Goal: Task Accomplishment & Management: Manage account settings

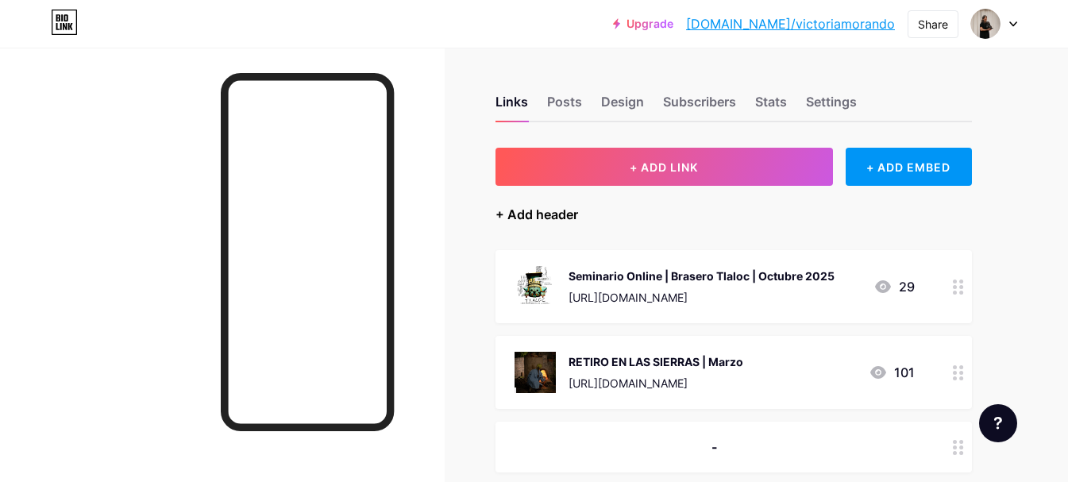
click at [543, 211] on div "+ Add header" at bounding box center [537, 214] width 83 height 19
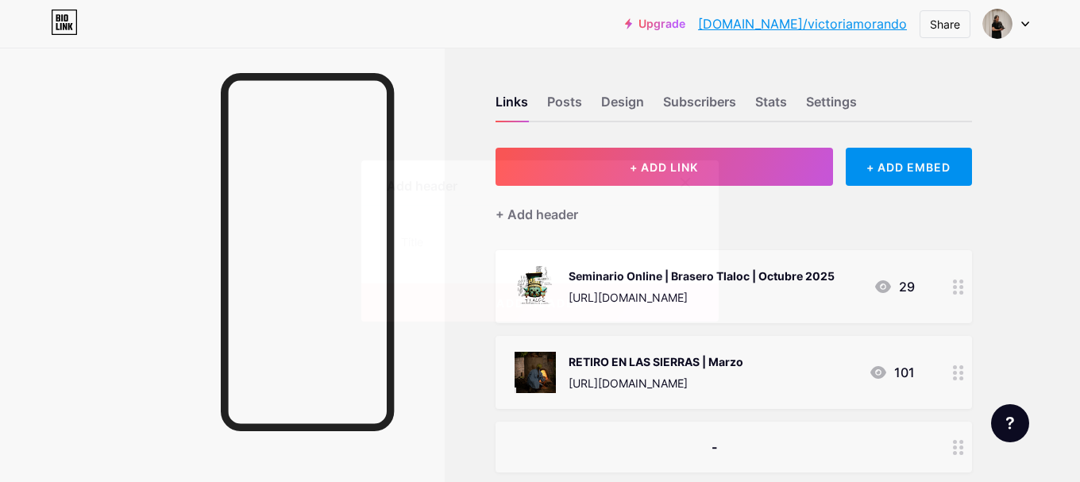
click at [686, 184] on icon at bounding box center [686, 183] width 9 height 9
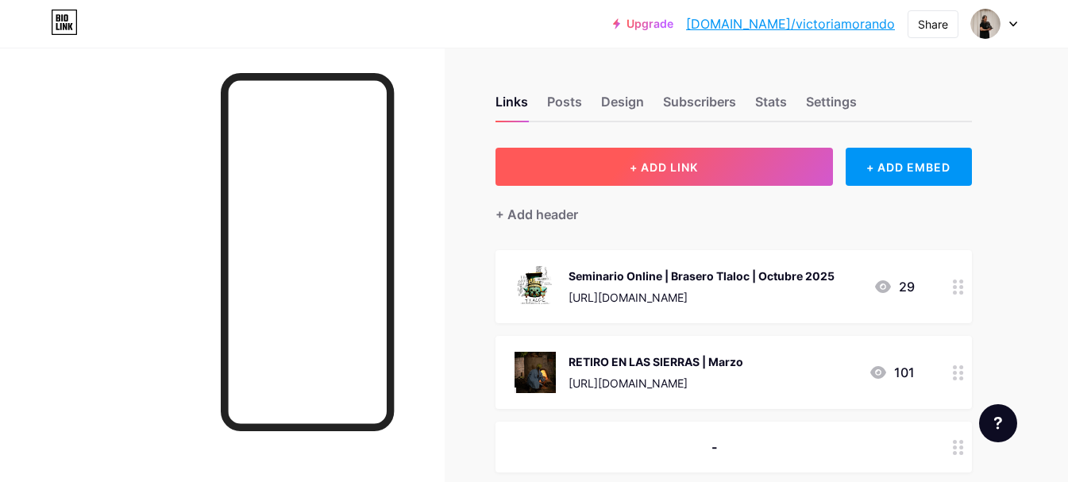
click at [740, 181] on button "+ ADD LINK" at bounding box center [665, 167] width 338 height 38
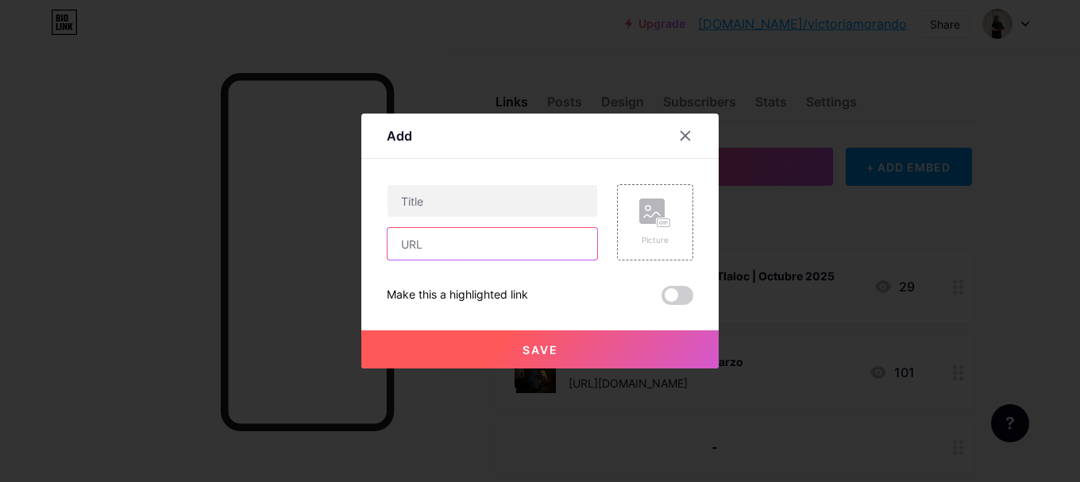
click at [435, 243] on input "text" at bounding box center [493, 244] width 210 height 32
paste input "[URL][DOMAIN_NAME]"
type input "[URL][DOMAIN_NAME]"
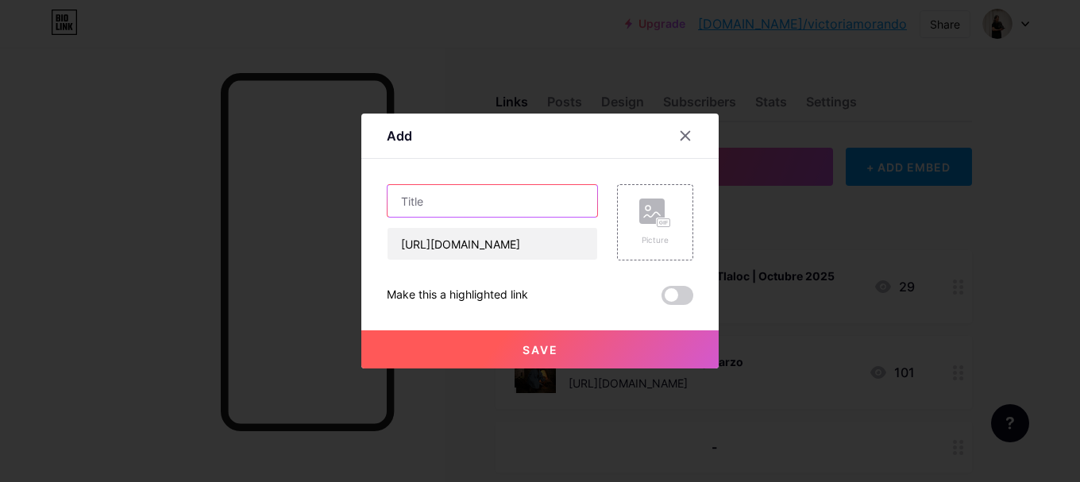
click at [426, 200] on input "text" at bounding box center [493, 201] width 210 height 32
paste input "SEMINARIO en las Sierras"
click at [568, 199] on input "SEMINARIO en las Sierras | CUERPOS | N" at bounding box center [493, 201] width 210 height 32
drag, startPoint x: 580, startPoint y: 200, endPoint x: 651, endPoint y: 202, distance: 70.7
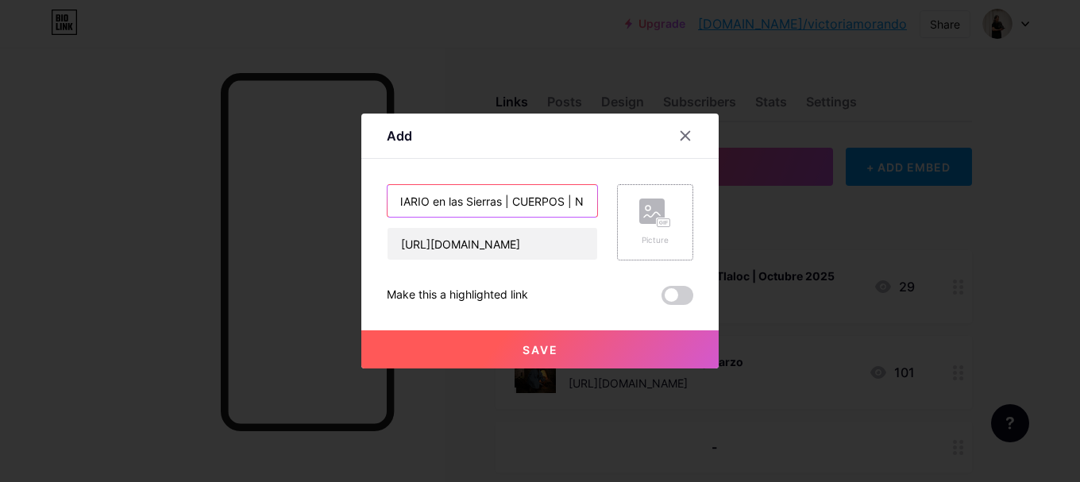
click at [651, 202] on div "SEMINARIO en las Sierras | CUERPOS | N [URL][DOMAIN_NAME] Picture" at bounding box center [540, 222] width 307 height 76
click at [585, 200] on input "SEMINARIO en las Sierras | CUERPOS | N" at bounding box center [493, 201] width 210 height 32
type input "SEMINARIO en las Sierras | CUERPOS | [DATE]"
click at [678, 195] on div "Picture" at bounding box center [655, 222] width 76 height 76
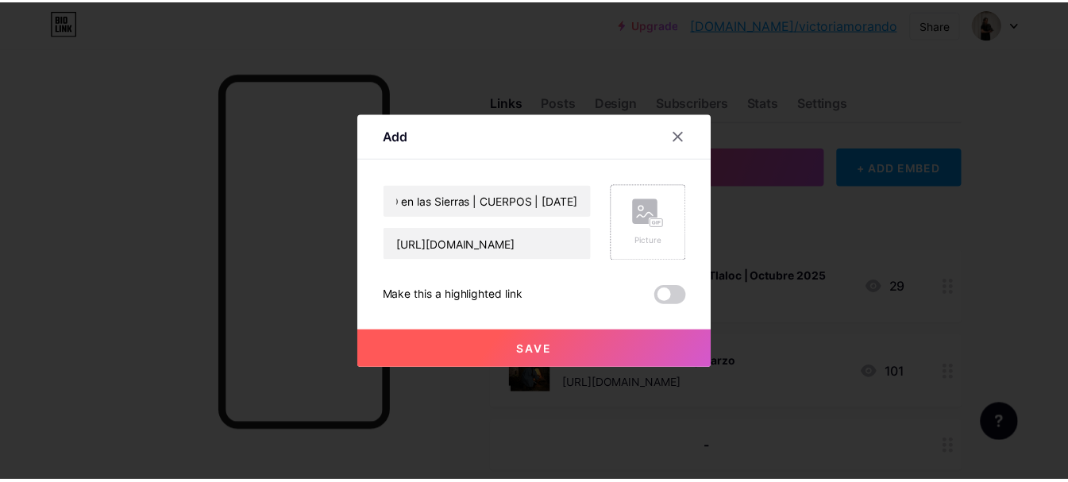
scroll to position [0, 0]
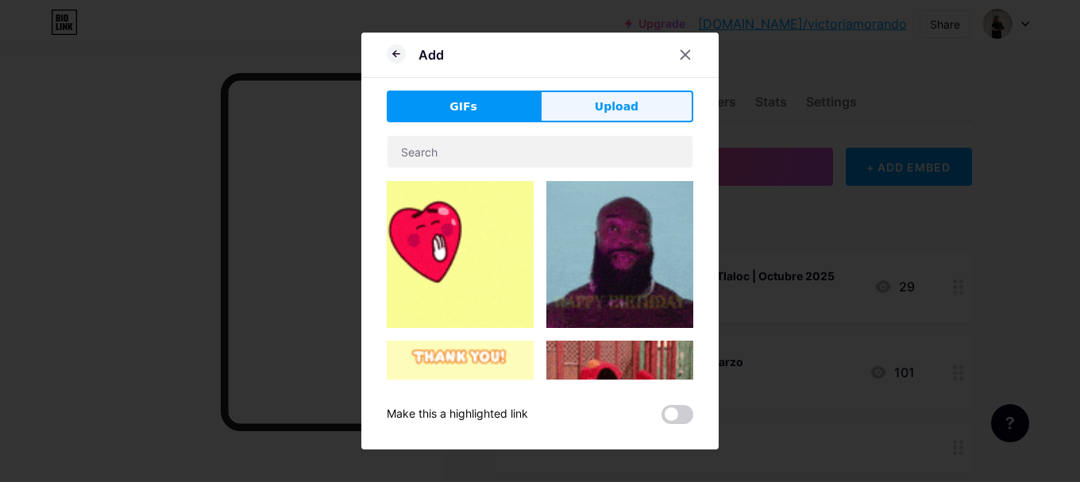
click at [587, 98] on button "Upload" at bounding box center [616, 107] width 153 height 32
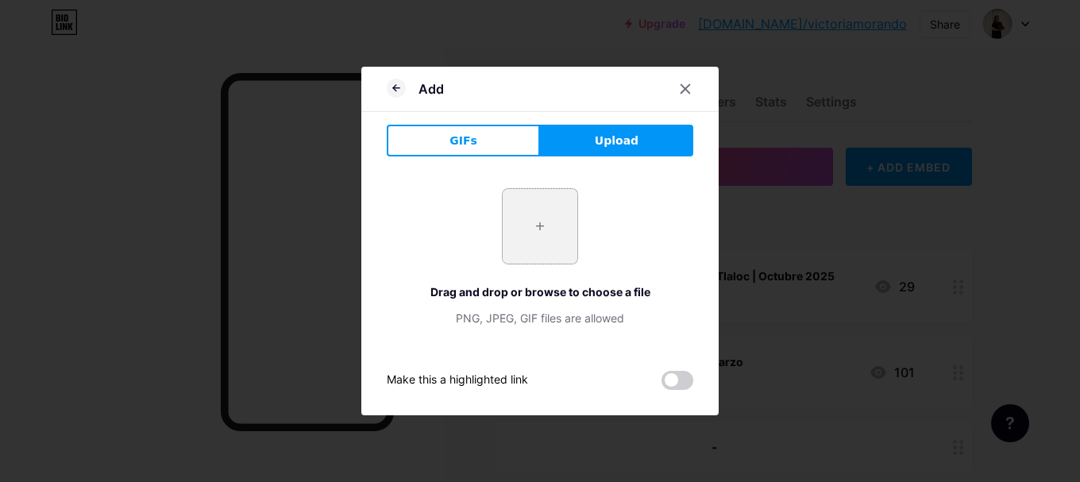
click at [531, 222] on input "file" at bounding box center [540, 226] width 75 height 75
type input "C:\fakepath\graf_principal.png"
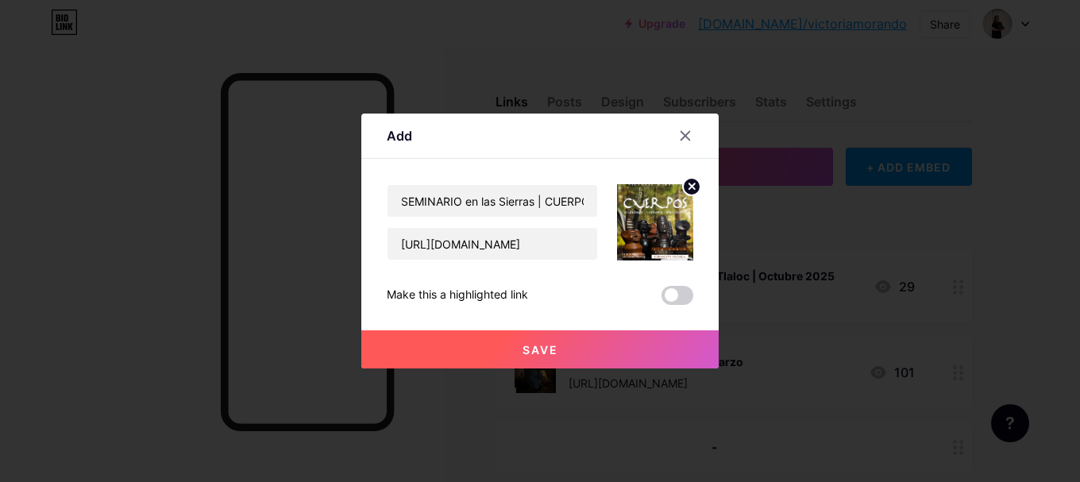
click at [513, 346] on button "Save" at bounding box center [539, 349] width 357 height 38
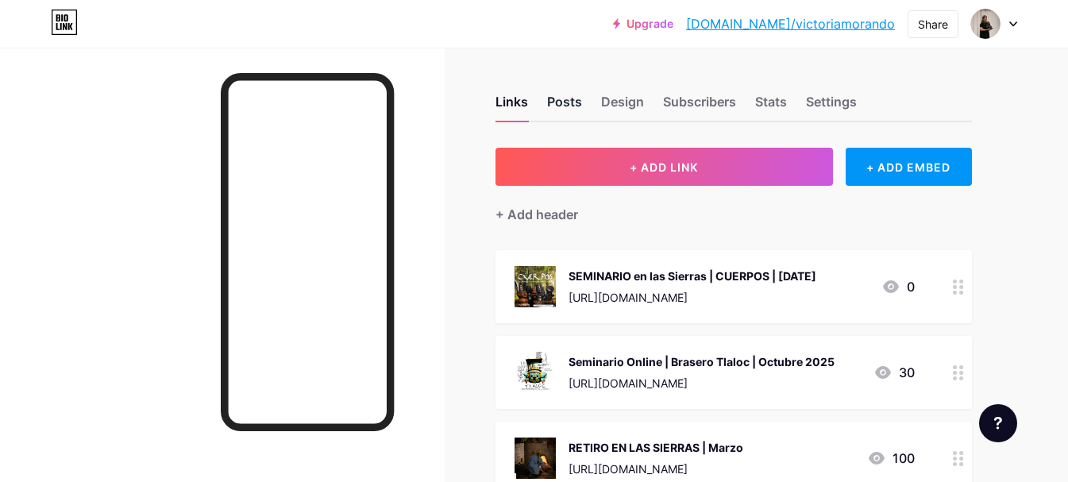
click at [565, 102] on div "Posts" at bounding box center [564, 106] width 35 height 29
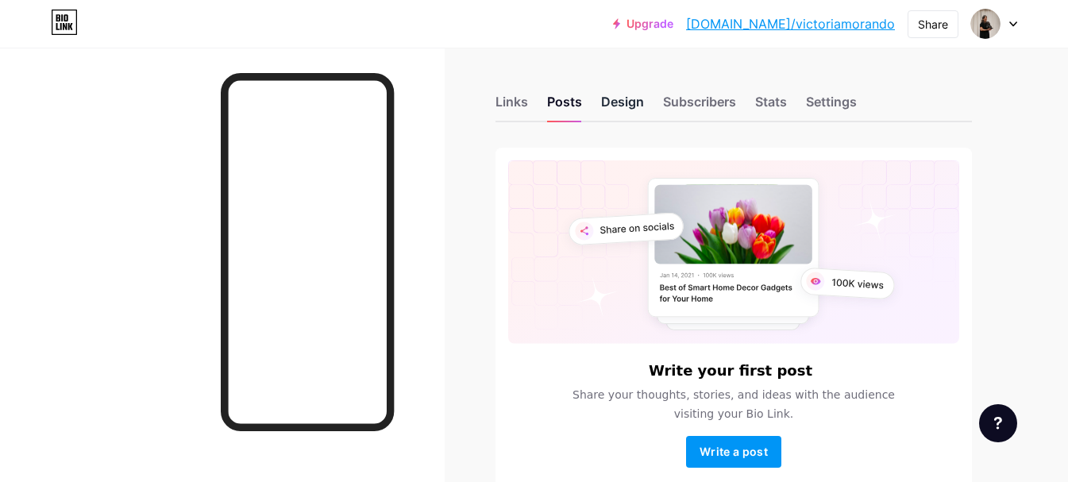
click at [621, 99] on div "Design" at bounding box center [622, 106] width 43 height 29
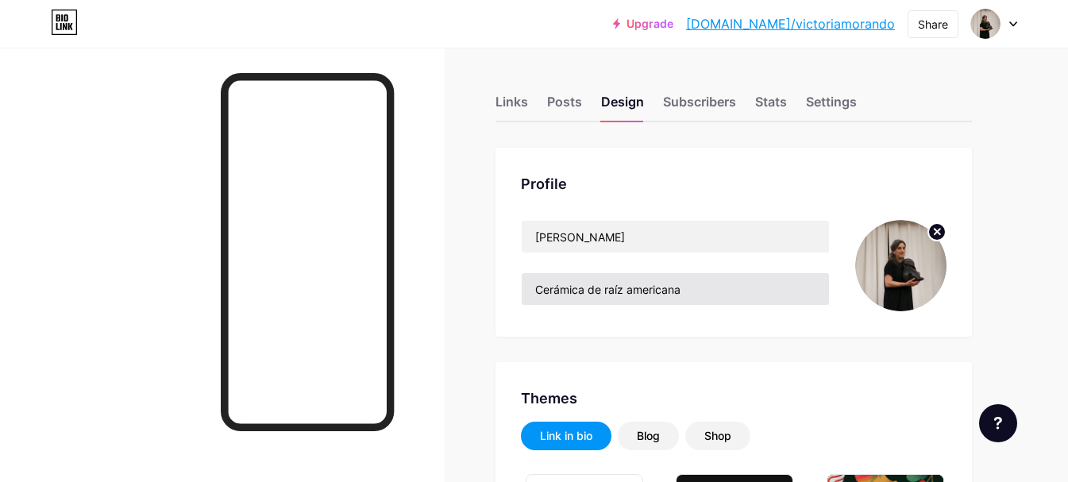
type input "#85502e"
type input "#ffffff"
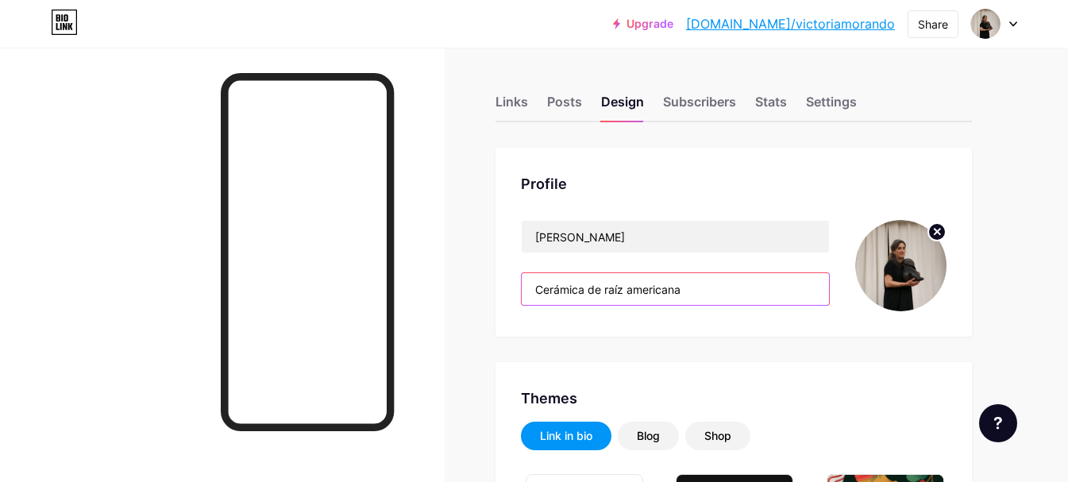
click at [630, 288] on input "Cerámica de raíz americana" at bounding box center [675, 289] width 307 height 32
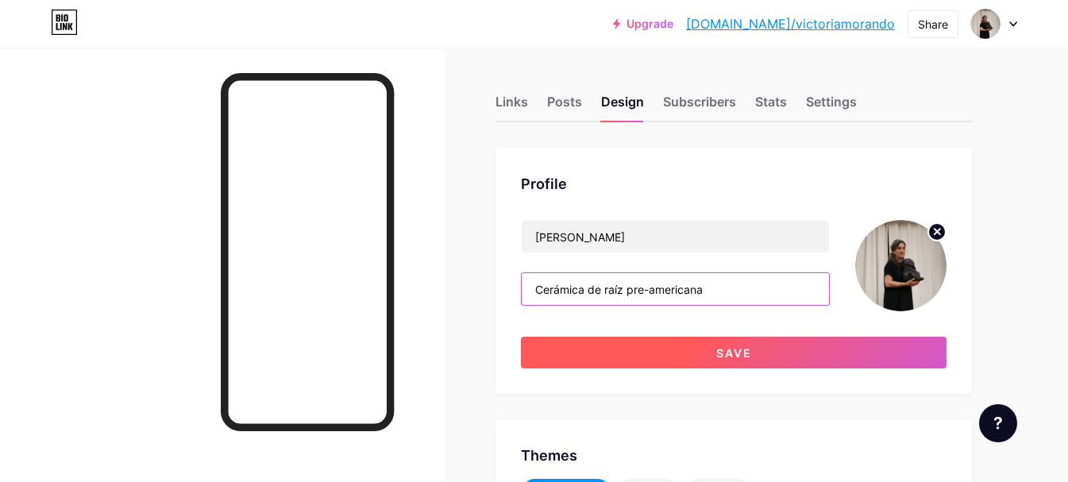
type input "Cerámica de raíz pre-americana"
click at [786, 361] on button "Save" at bounding box center [734, 353] width 426 height 32
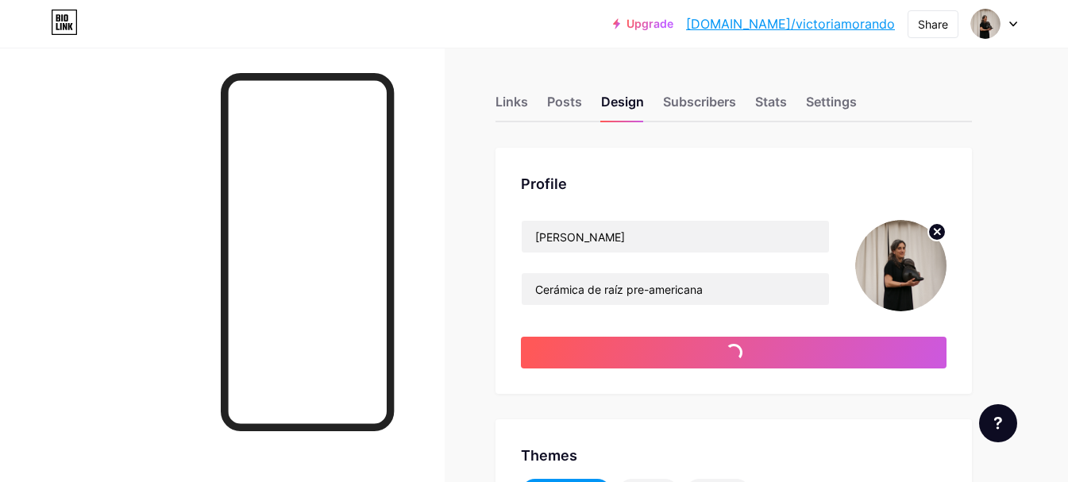
type input "#ffffff"
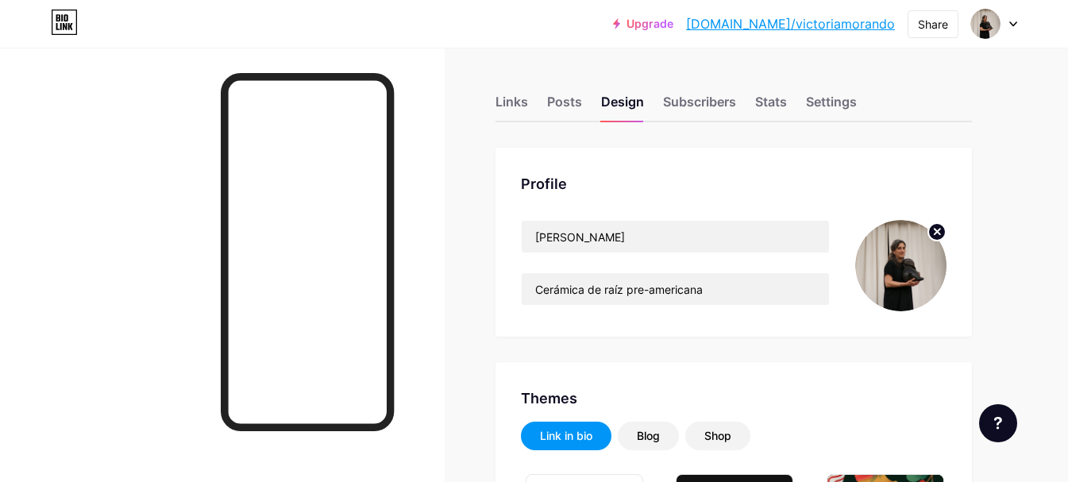
click at [809, 30] on link "[DOMAIN_NAME]/victoriamorando" at bounding box center [790, 23] width 209 height 19
